Goal: Task Accomplishment & Management: Manage account settings

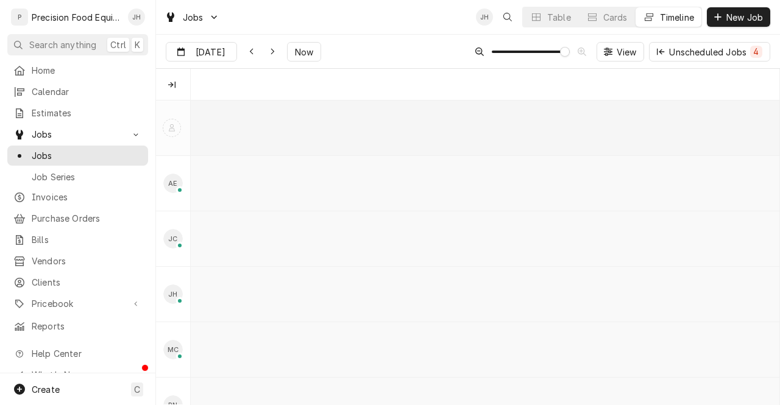
scroll to position [0, 12242]
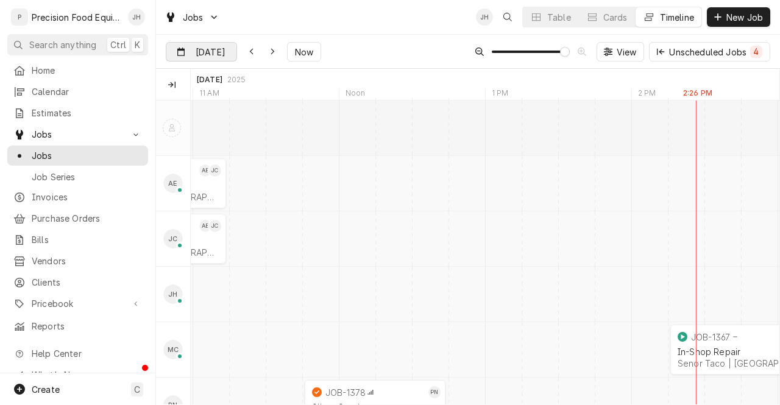
click at [208, 44] on input "Aug 19" at bounding box center [192, 55] width 53 height 24
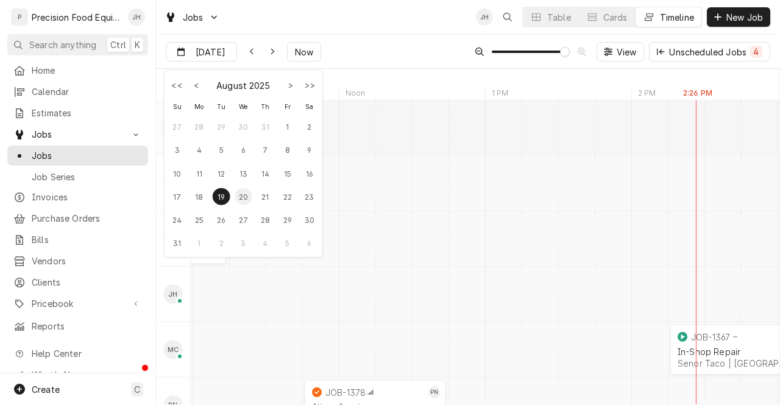
click at [244, 197] on div "20" at bounding box center [243, 196] width 17 height 17
type input "Aug 20"
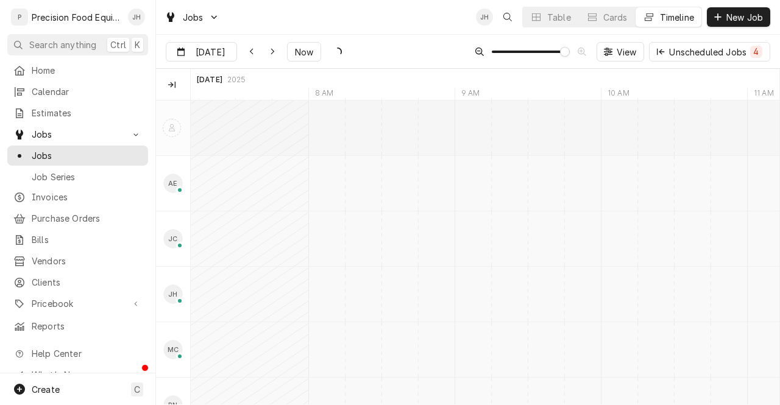
scroll to position [0, 15196]
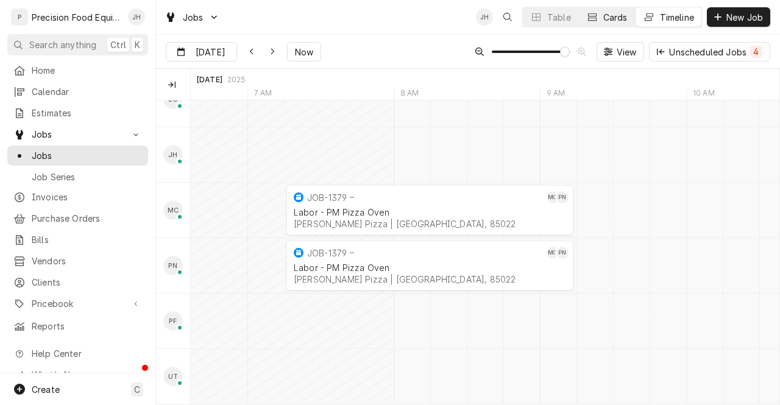
click at [609, 9] on button "Cards" at bounding box center [607, 16] width 56 height 19
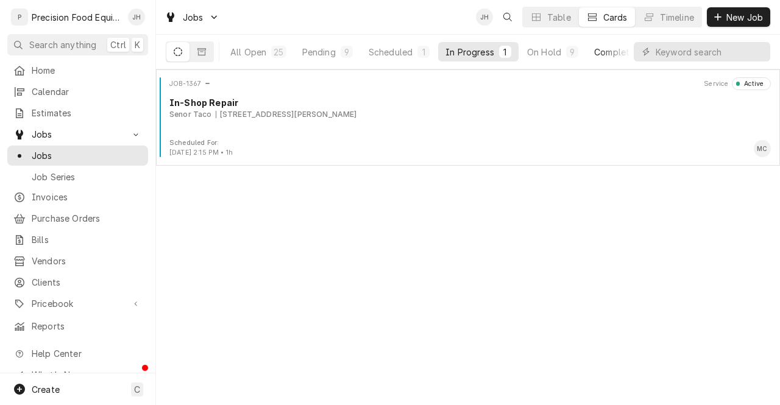
click at [610, 52] on div "Completed" at bounding box center [617, 52] width 46 height 13
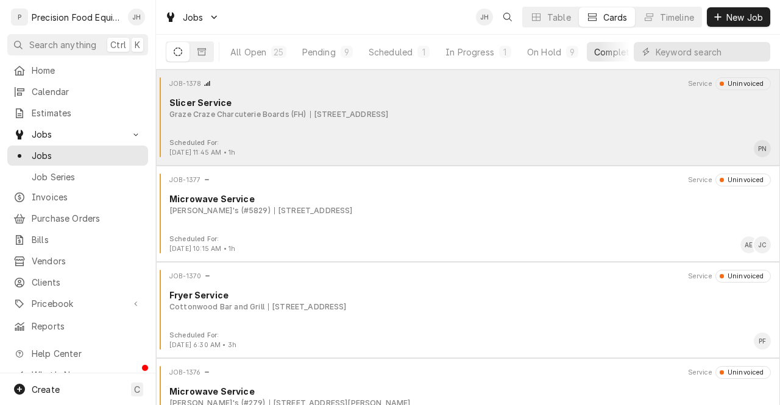
click at [487, 139] on div "Scheduled For: Aug 19th, 2025 - 11:45 AM • 1h PN" at bounding box center [468, 147] width 614 height 19
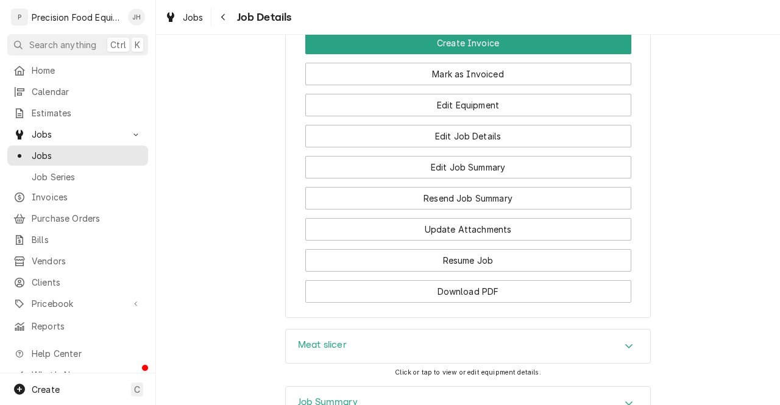
scroll to position [978, 0]
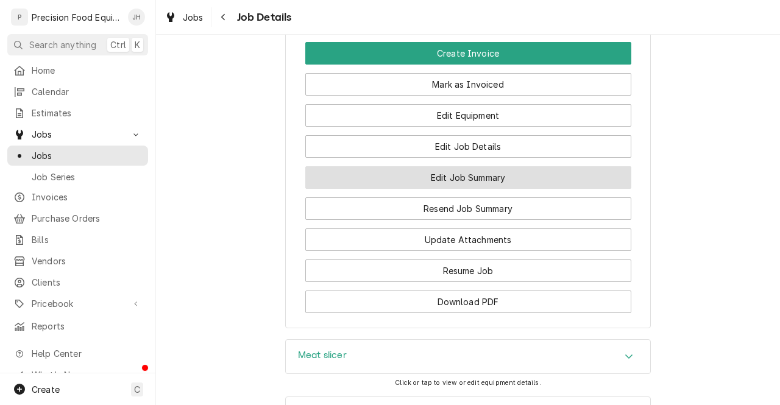
click at [539, 189] on button "Edit Job Summary" at bounding box center [468, 177] width 326 height 23
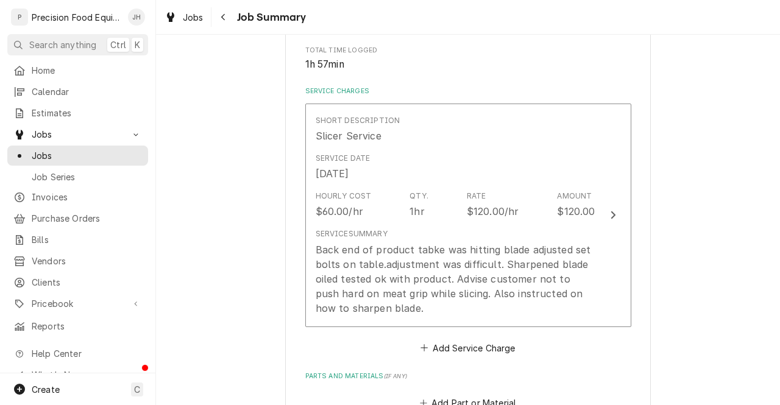
scroll to position [341, 0]
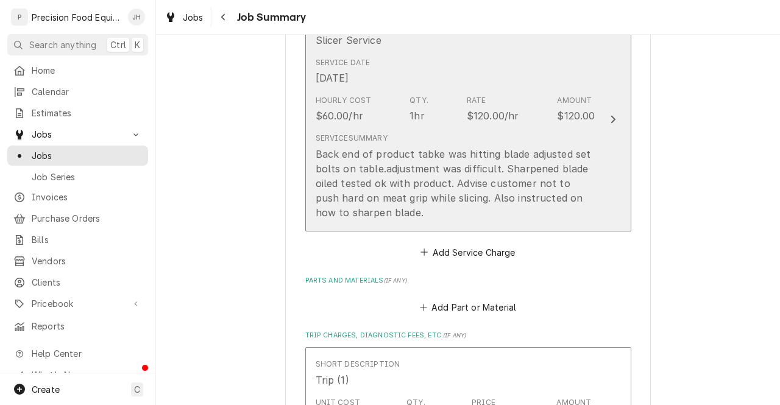
click at [478, 145] on div "Service Summary Back end of product tabke was hitting blade adjusted set bolts …" at bounding box center [456, 176] width 280 height 86
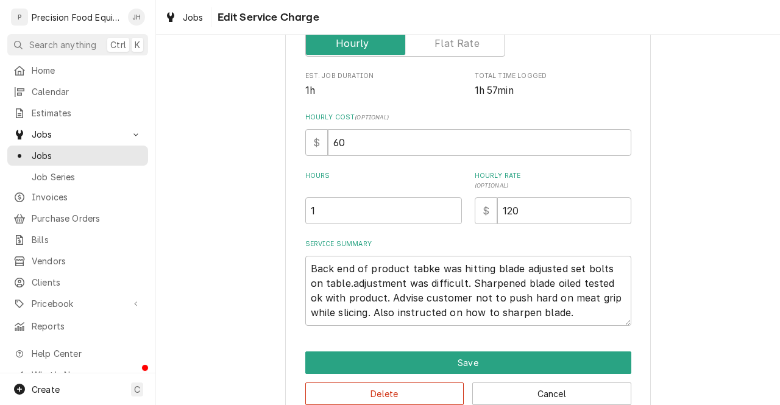
scroll to position [250, 0]
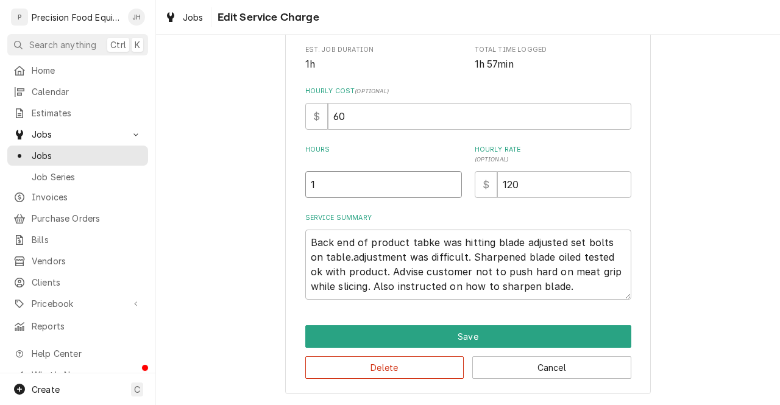
click at [348, 189] on input "1" at bounding box center [383, 184] width 157 height 27
type textarea "x"
type input "2"
click at [349, 251] on textarea "Back end of product tabke was hitting blade adjusted set bolts on table.adjustm…" at bounding box center [468, 265] width 326 height 70
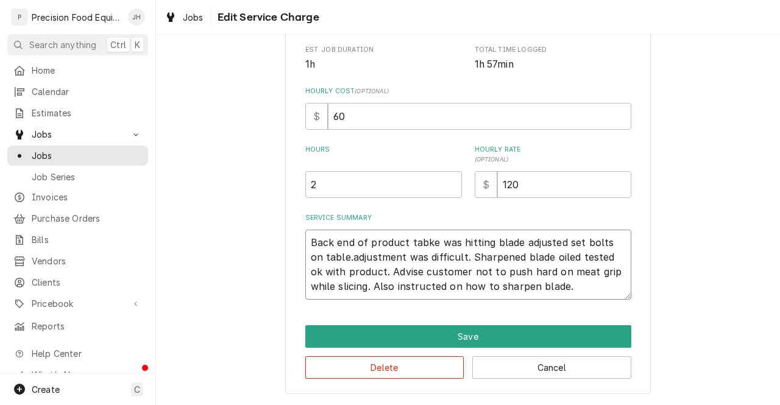
click at [423, 242] on textarea "Back end of product tabke was hitting blade adjusted set bolts on table.adjustm…" at bounding box center [468, 265] width 326 height 70
type textarea "x"
type textarea "Back end of product tabe was hitting blade adjusted set bolts on table.adjustme…"
type textarea "x"
type textarea "Back end of product table was hitting blade adjusted set bolts on table.adjustm…"
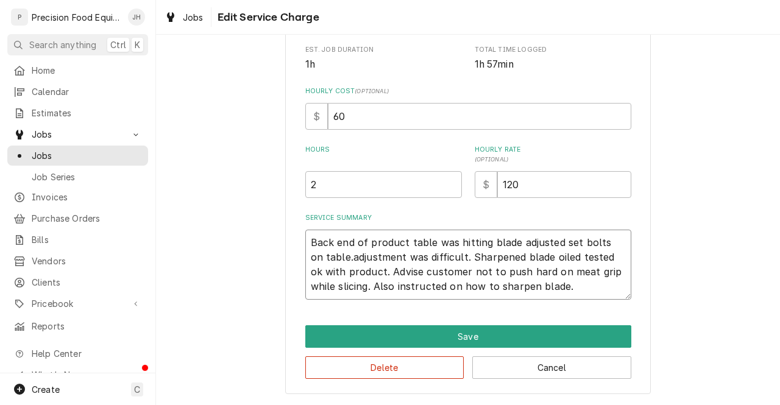
click at [470, 256] on textarea "Back end of product table was hitting blade adjusted set bolts on table.adjustm…" at bounding box center [468, 265] width 326 height 70
click at [333, 258] on textarea "Back end of product table was hitting blade adjusted set bolts on table.adjustm…" at bounding box center [468, 265] width 326 height 70
type textarea "x"
type textarea "Back end of product table was hitting blade adjusted set bolts on table. adjust…"
click at [337, 258] on textarea "Back end of product table was hitting blade adjusted set bolts on table. adjust…" at bounding box center [468, 265] width 326 height 70
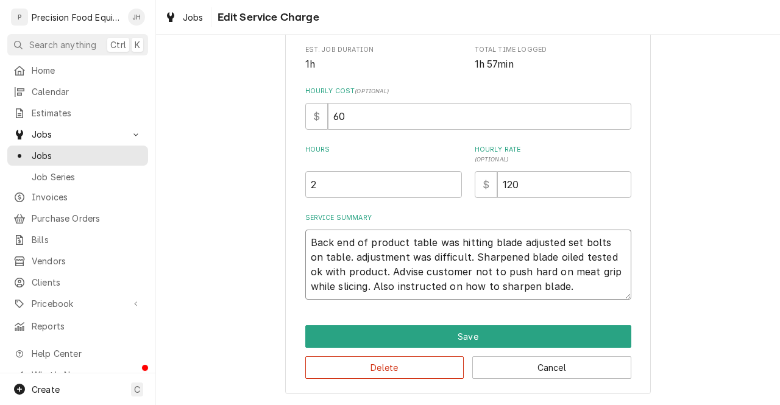
type textarea "x"
type textarea "Back end of product table was hitting blade adjusted set bolts on table. djustm…"
type textarea "x"
click at [419, 284] on textarea "Back end of product table was hitting blade adjusted set bolts on table. Adjust…" at bounding box center [468, 265] width 326 height 70
click at [540, 291] on textarea "Back end of product table was hitting blade adjusted set bolts on table. Adjust…" at bounding box center [468, 265] width 326 height 70
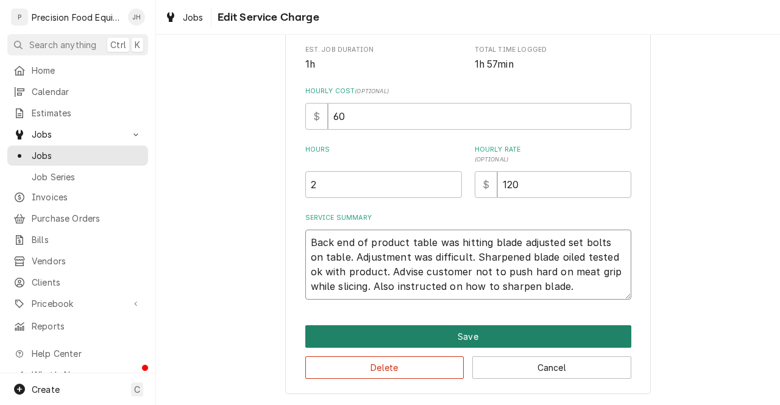
type textarea "Back end of product table was hitting blade adjusted set bolts on table. Adjust…"
click at [431, 338] on button "Save" at bounding box center [468, 336] width 326 height 23
type textarea "x"
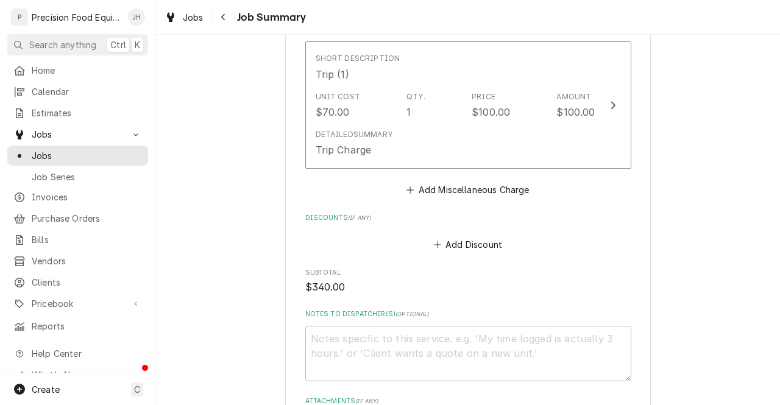
scroll to position [727, 0]
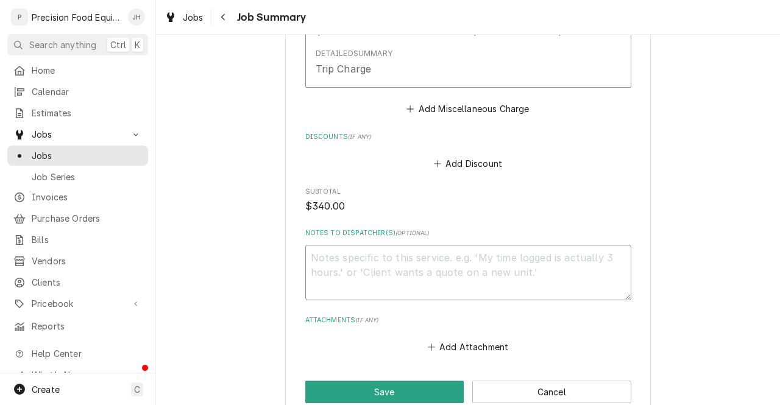
click at [543, 300] on textarea "Notes to Dispatcher(s) ( optional )" at bounding box center [468, 272] width 326 height 55
type textarea "r"
type textarea "x"
type textarea "re"
type textarea "x"
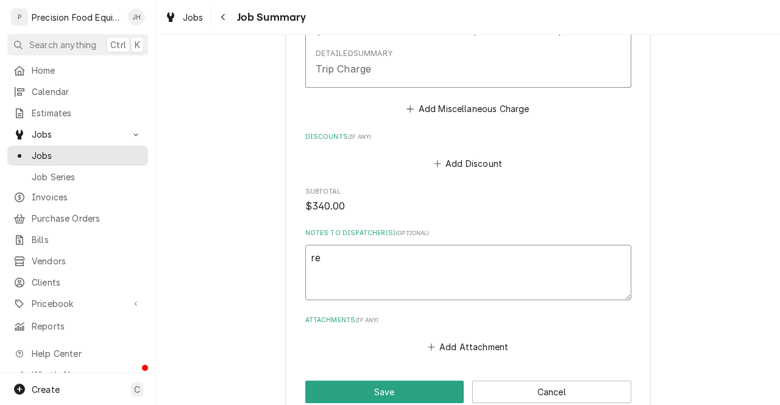
type textarea "rea"
type textarea "x"
type textarea "read"
type textarea "x"
type textarea "ready"
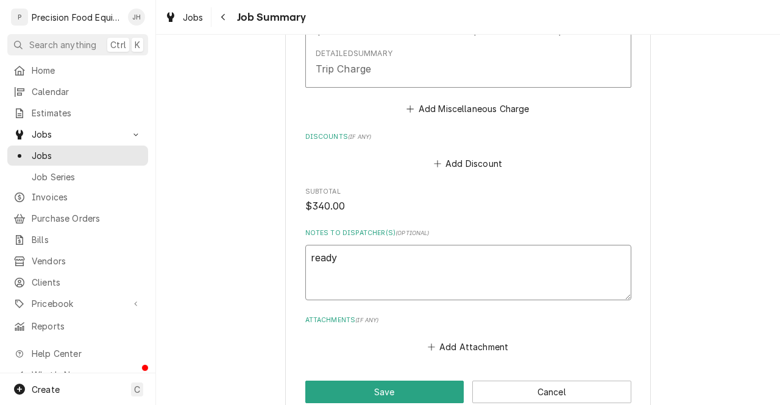
type textarea "x"
type textarea "ready"
type textarea "x"
type textarea "ready t"
type textarea "x"
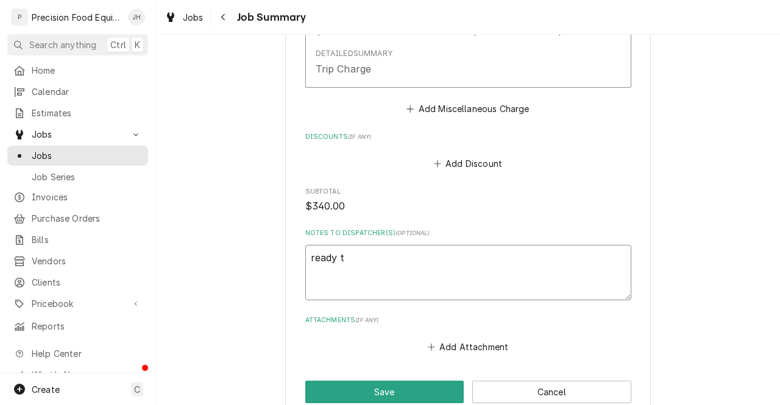
type textarea "ready to"
type textarea "x"
type textarea "ready to"
type textarea "x"
type textarea "ready to i"
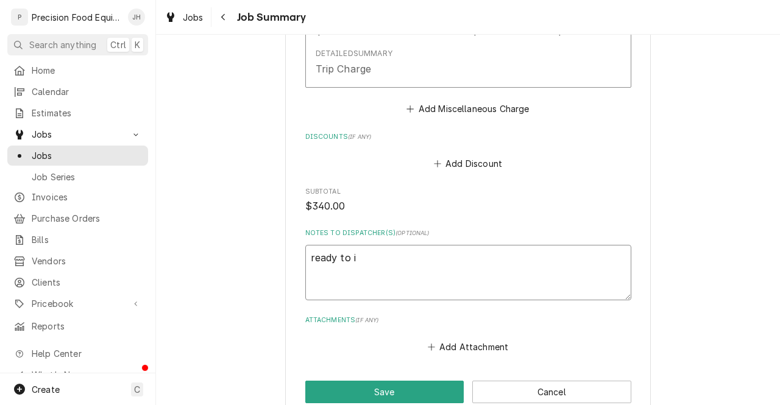
type textarea "x"
type textarea "ready to in"
type textarea "x"
type textarea "ready to inv"
type textarea "x"
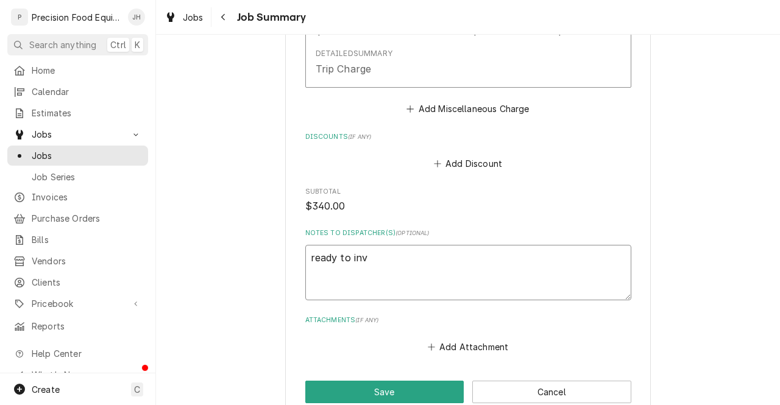
type textarea "ready to invo"
type textarea "x"
type textarea "ready to invoi"
type textarea "x"
type textarea "ready to invoic"
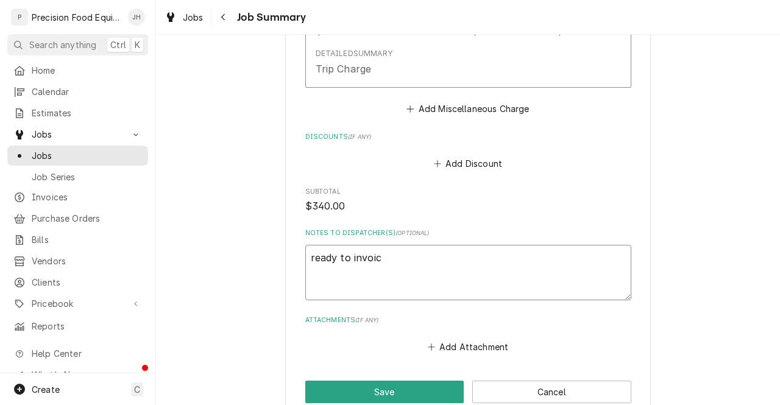
type textarea "x"
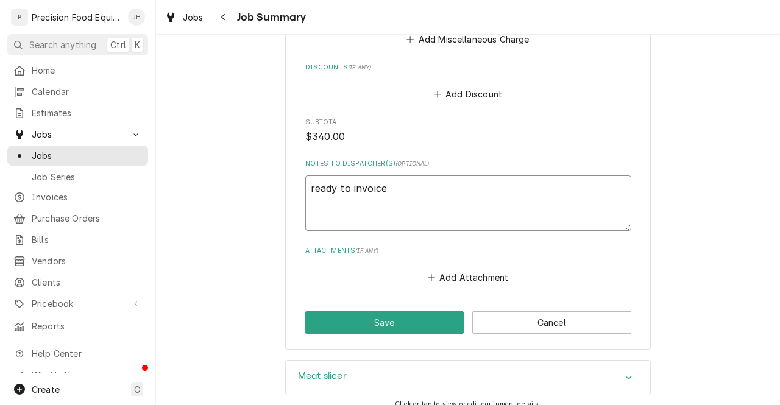
scroll to position [801, 0]
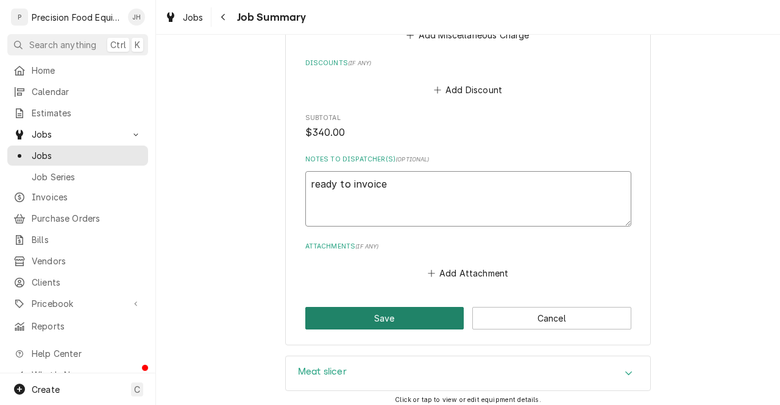
type textarea "ready to invoice"
click at [408, 330] on button "Save" at bounding box center [384, 318] width 159 height 23
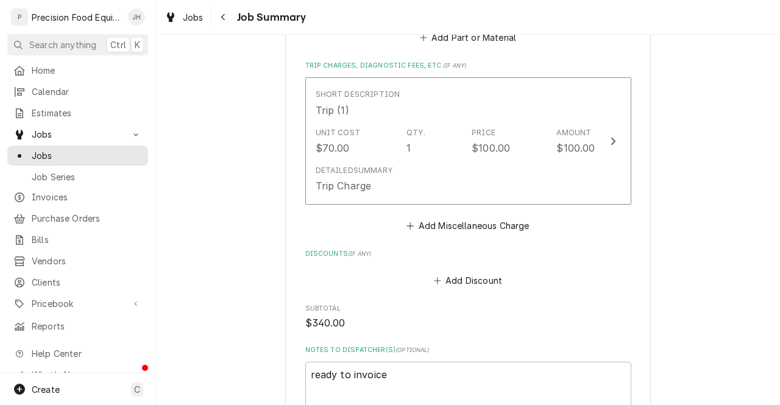
scroll to position [889, 0]
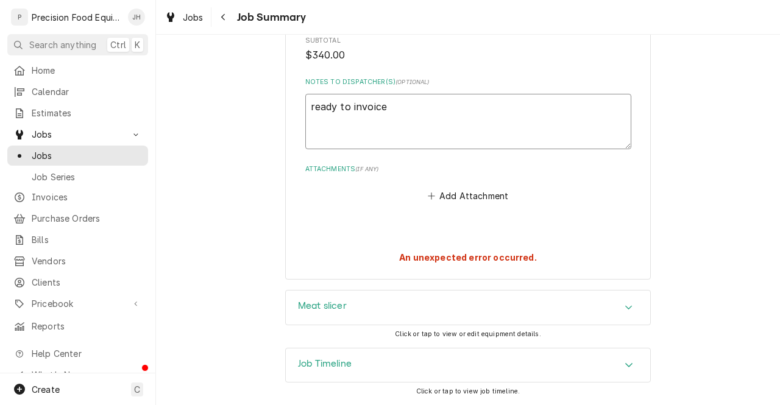
click at [548, 129] on textarea "ready to invoice" at bounding box center [468, 121] width 326 height 55
type textarea "x"
drag, startPoint x: 548, startPoint y: 129, endPoint x: 778, endPoint y: 232, distance: 252.5
click at [778, 232] on div "Graze Craze Charcuterie Boards (FH) Graze Craze Charcuterie Boards (FH) / 16845…" at bounding box center [468, 220] width 624 height 370
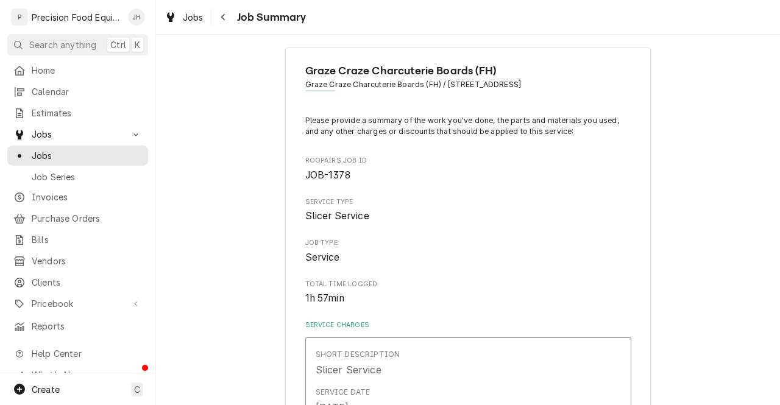
scroll to position [0, 0]
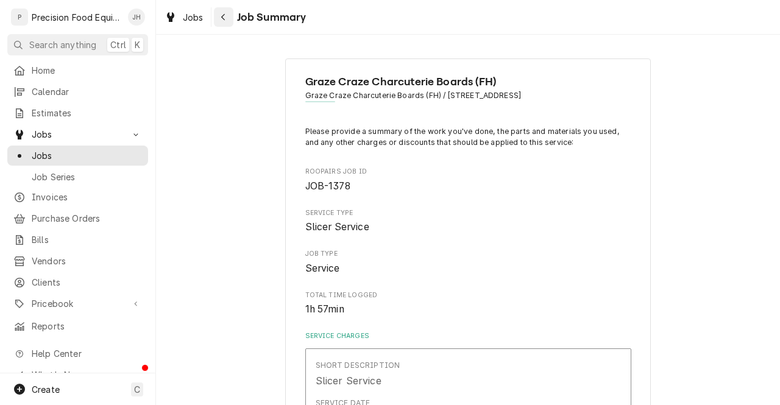
type textarea "ready to invoice"
click at [227, 18] on div "Navigate back" at bounding box center [223, 17] width 12 height 12
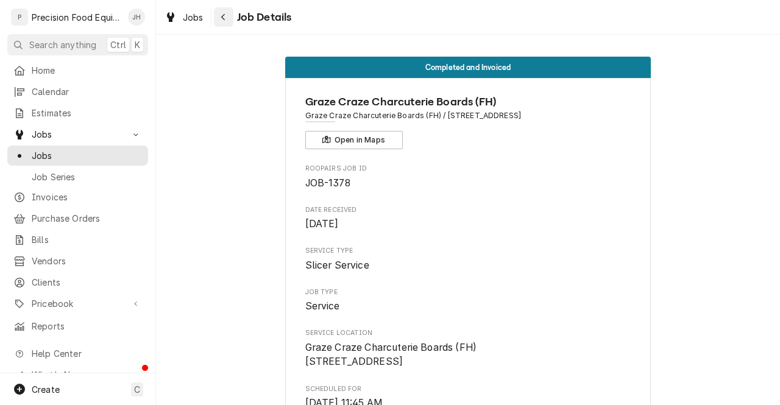
click at [225, 15] on icon "Navigate back" at bounding box center [223, 17] width 5 height 9
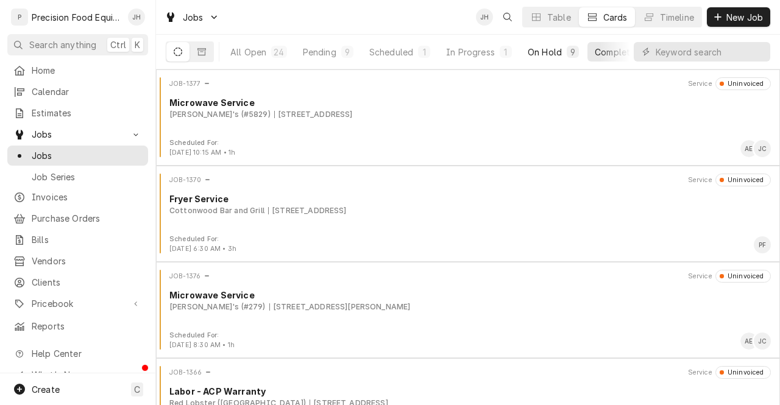
click at [537, 48] on div "On Hold" at bounding box center [545, 52] width 34 height 13
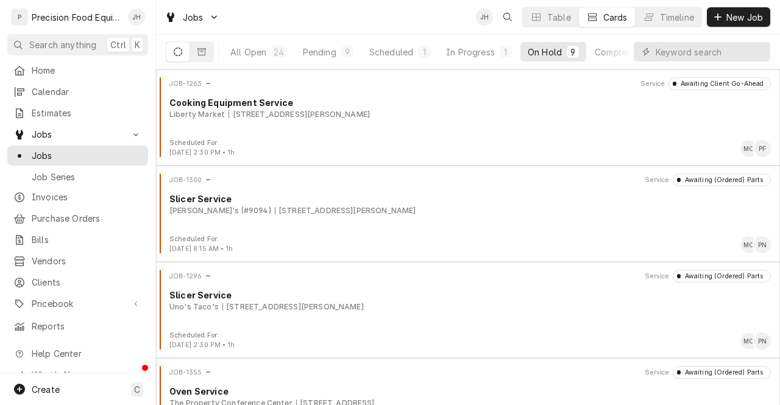
click at [632, 46] on div "All Open 24 Pending 9 Scheduled 1 In Progress 1 On Hold 9 Completed 4" at bounding box center [468, 52] width 604 height 34
click at [612, 46] on div "Completed" at bounding box center [618, 52] width 46 height 13
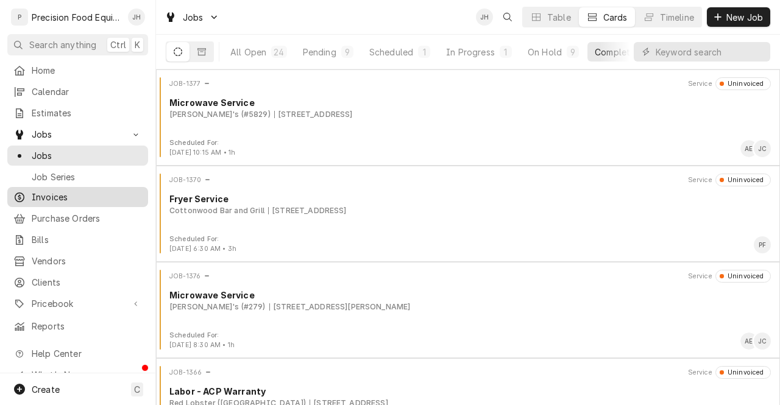
click at [51, 191] on span "Invoices" at bounding box center [87, 197] width 110 height 13
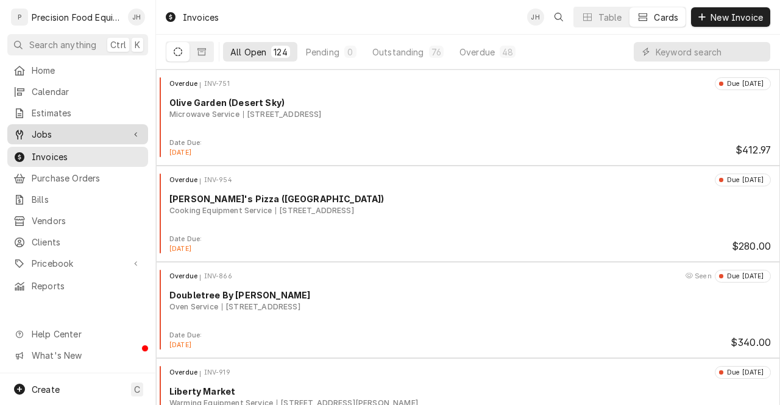
click at [91, 130] on span "Jobs" at bounding box center [78, 134] width 92 height 13
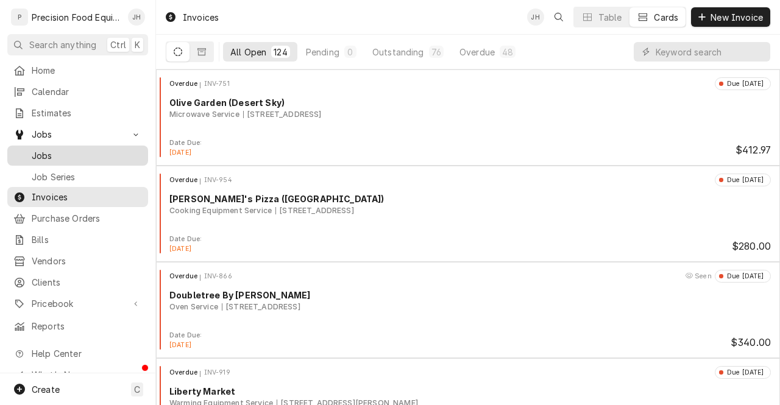
click at [68, 150] on span "Jobs" at bounding box center [87, 155] width 110 height 13
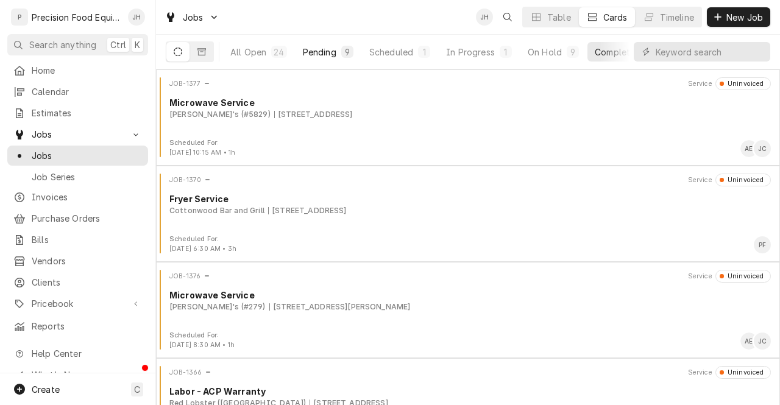
click at [322, 54] on div "Pending" at bounding box center [320, 52] width 34 height 13
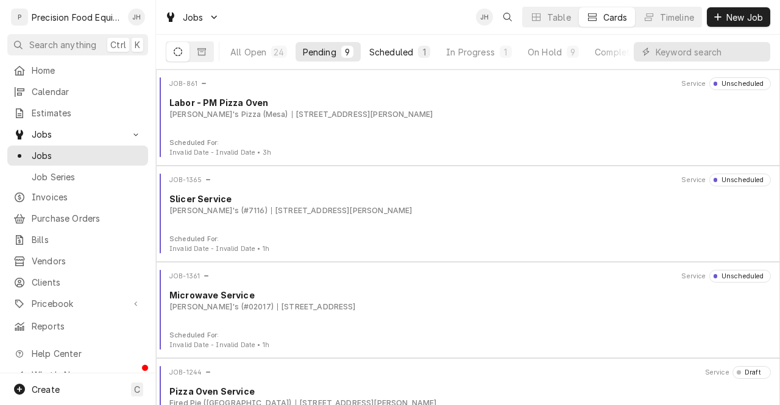
click at [402, 46] on div "Scheduled" at bounding box center [391, 52] width 44 height 13
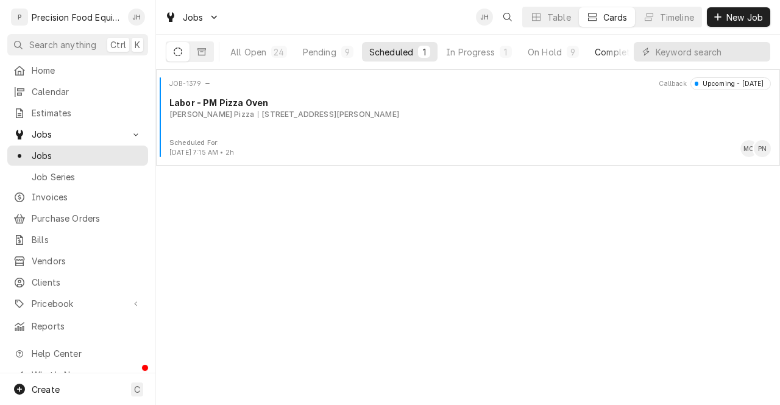
click at [607, 52] on div "Completed" at bounding box center [618, 52] width 46 height 13
